Goal: Check status

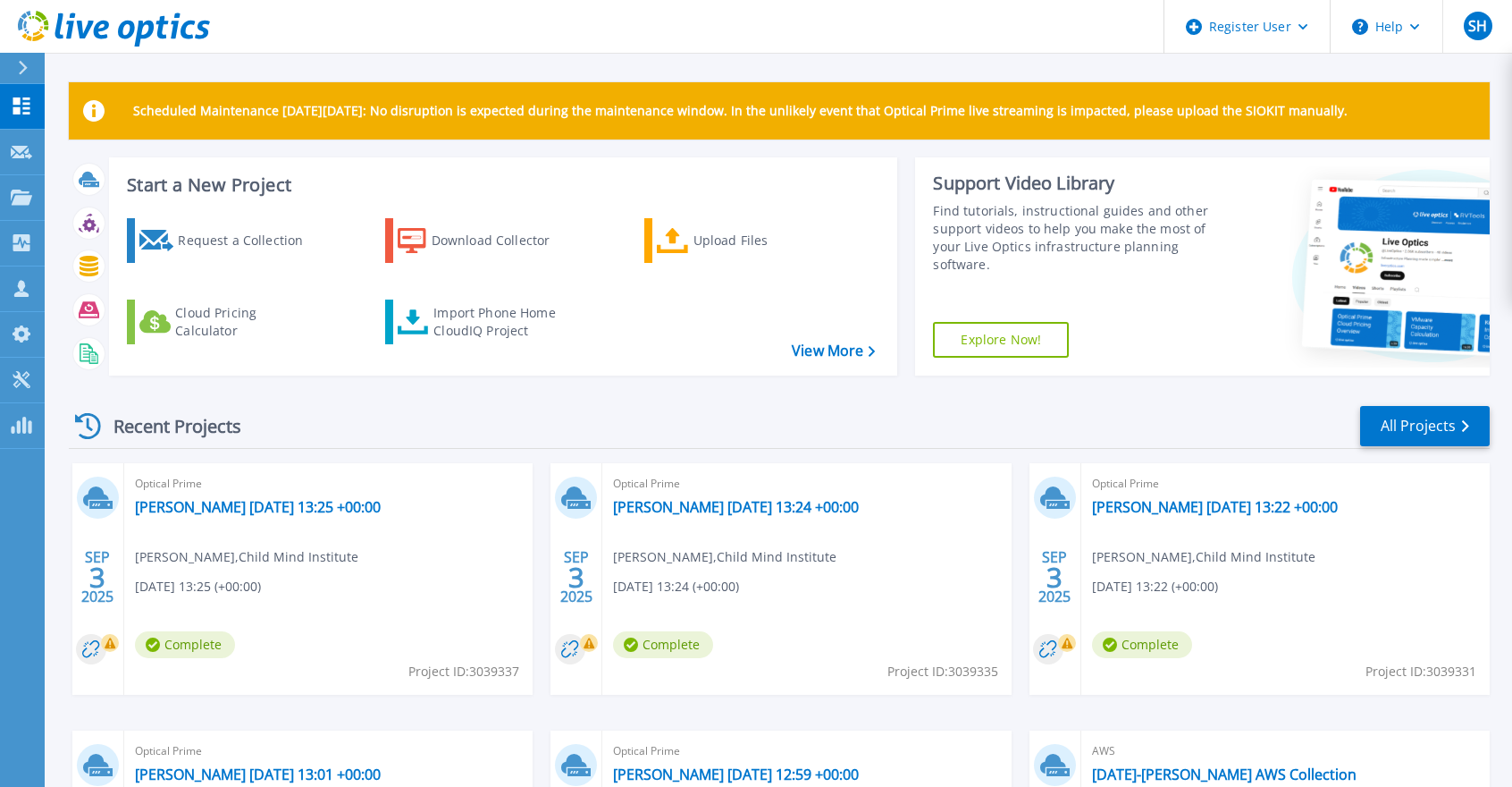
scroll to position [90, 0]
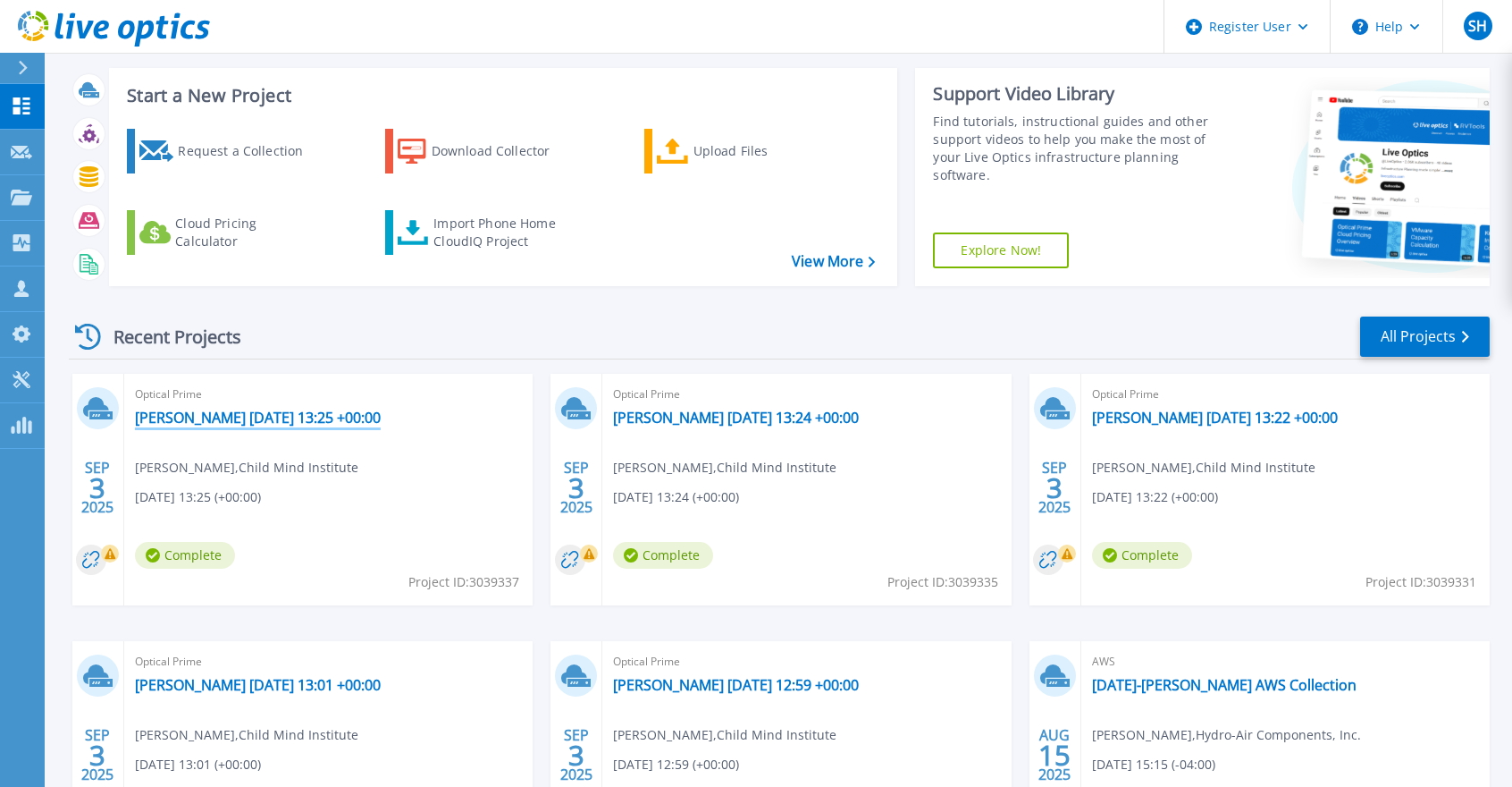
click at [206, 417] on link "[PERSON_NAME] [DATE] 13:25 +00:00" at bounding box center [258, 418] width 246 height 18
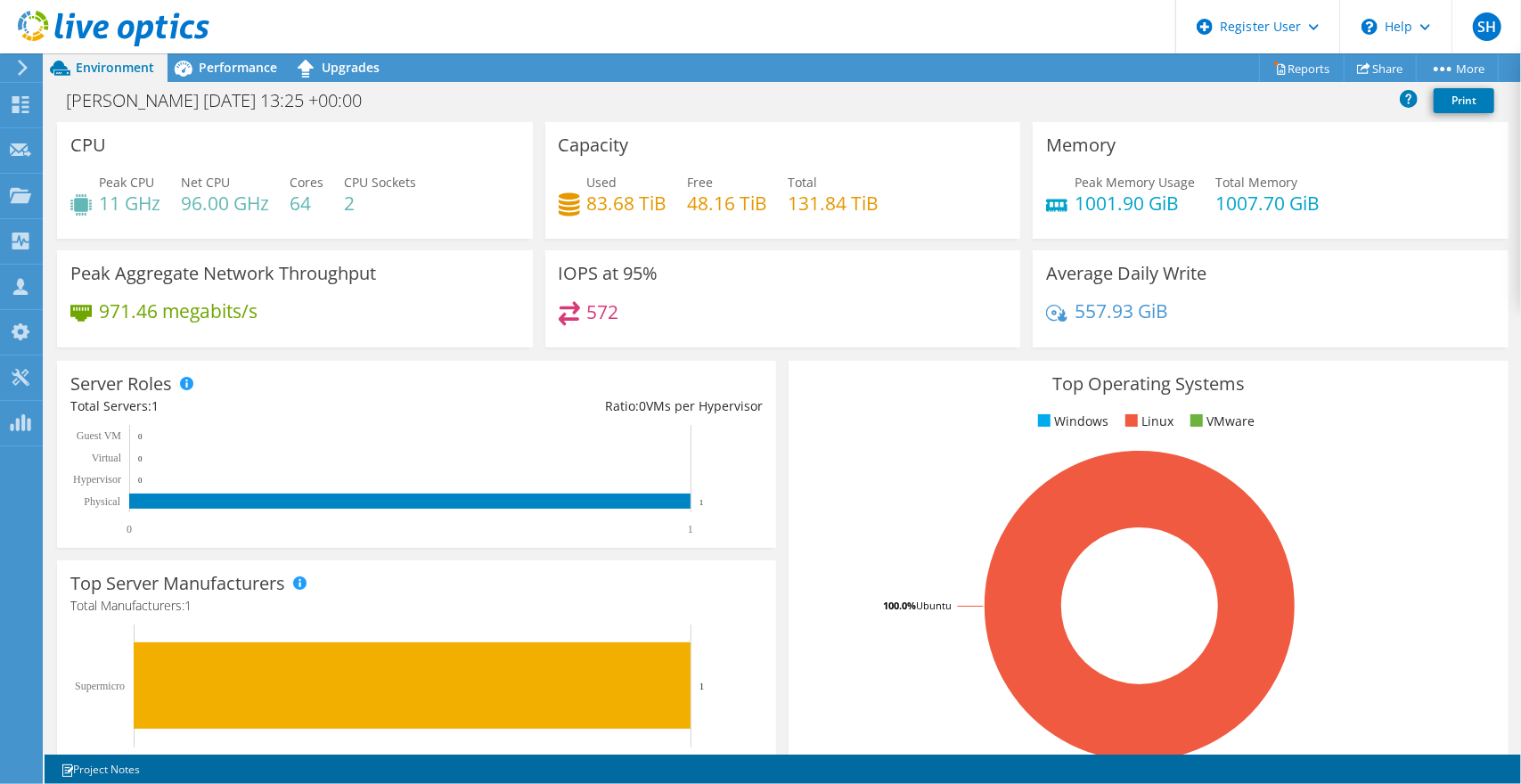
click at [193, 288] on div "Peak Aggregate Network Throughput 971.46 megabits/s" at bounding box center [295, 299] width 475 height 97
click at [250, 76] on div "Performance" at bounding box center [229, 67] width 123 height 28
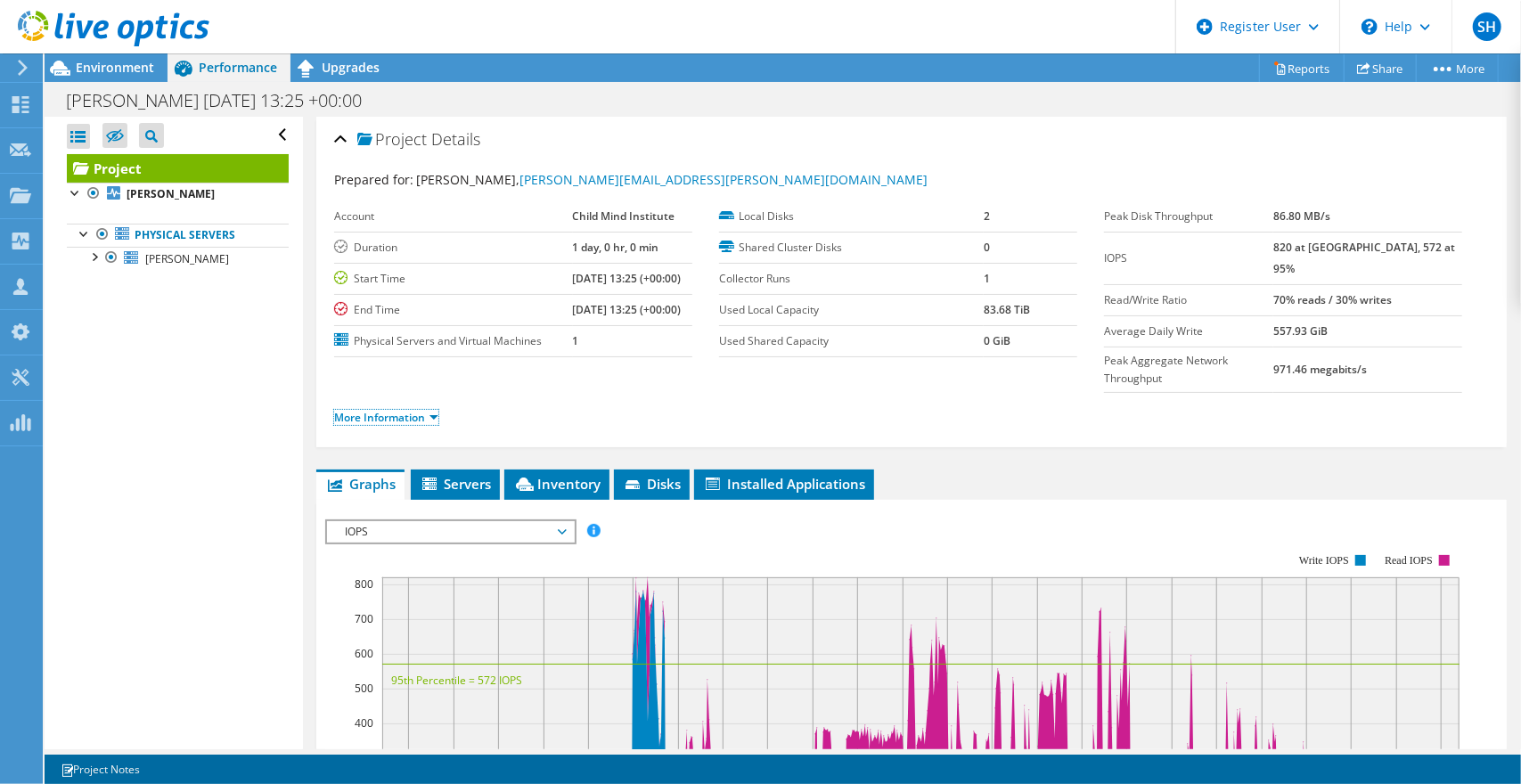
click at [424, 410] on link "More Information" at bounding box center [386, 417] width 104 height 15
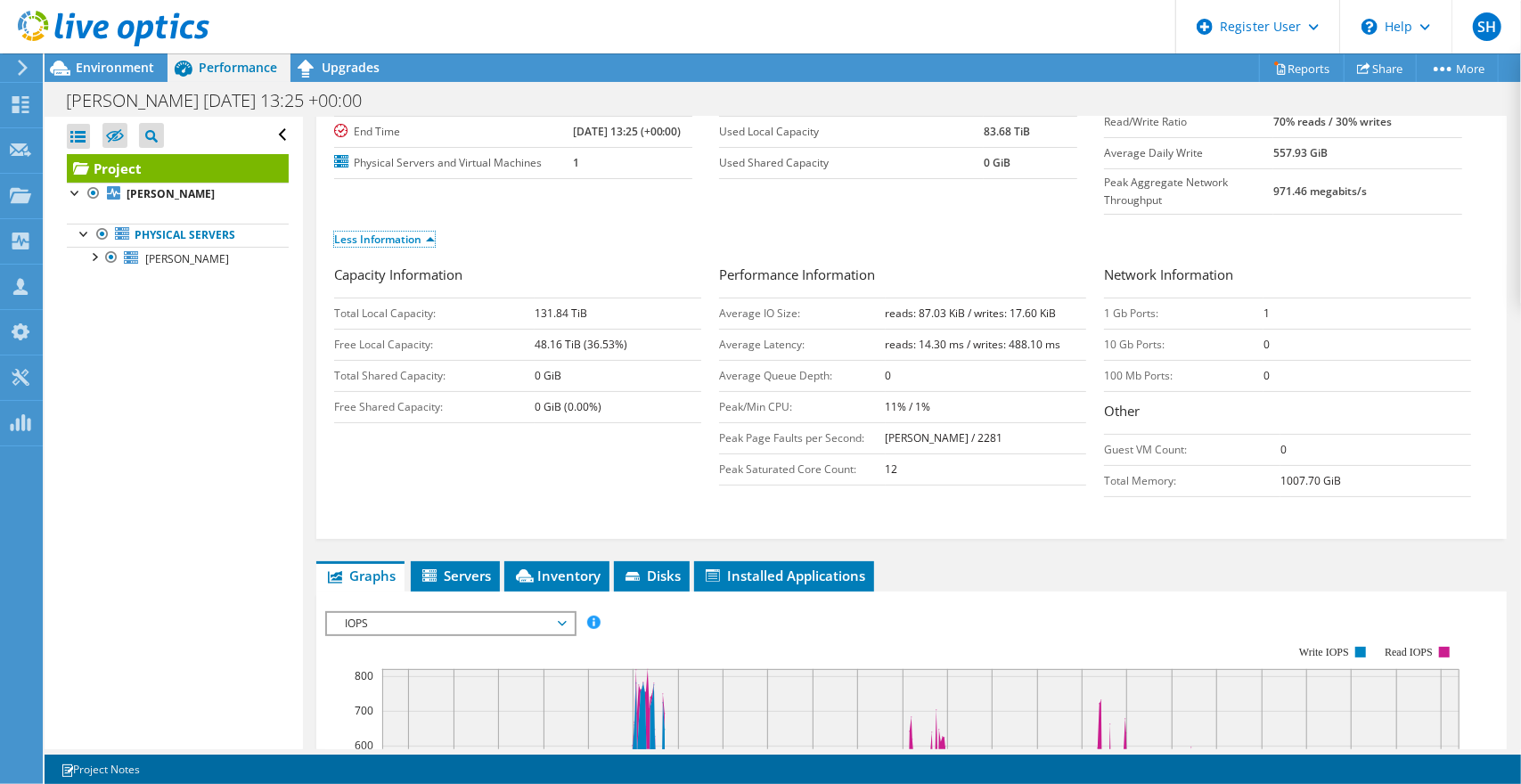
scroll to position [89, 0]
